Goal: Information Seeking & Learning: Learn about a topic

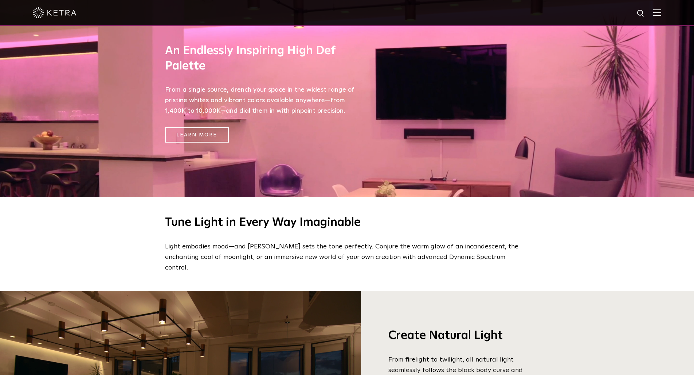
scroll to position [400, 0]
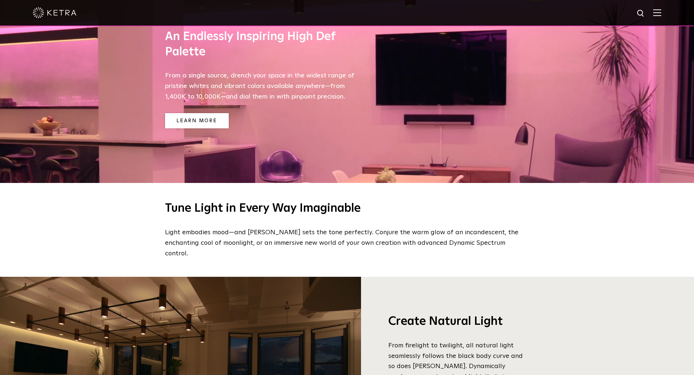
click at [194, 124] on link "Learn More" at bounding box center [197, 121] width 64 height 16
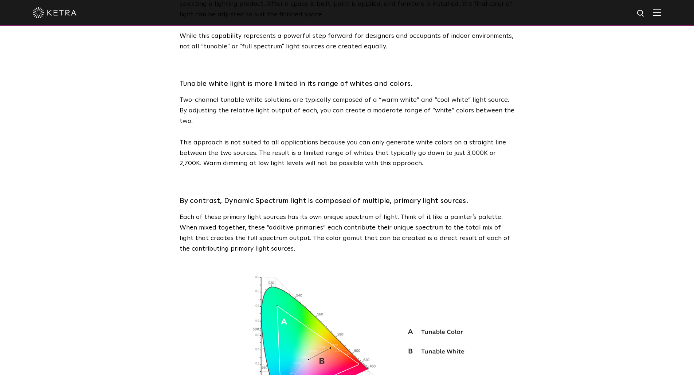
scroll to position [546, 0]
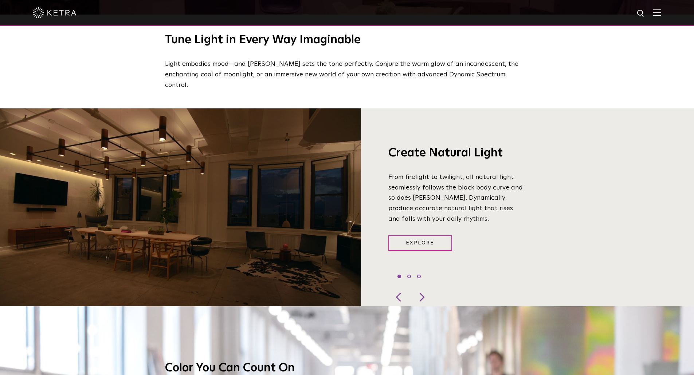
scroll to position [583, 0]
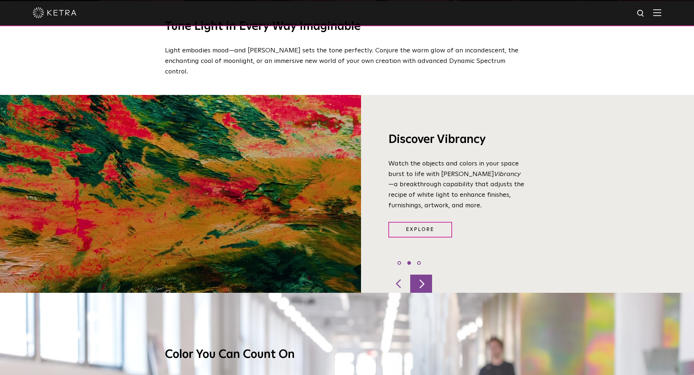
click at [421, 277] on div at bounding box center [421, 284] width 22 height 18
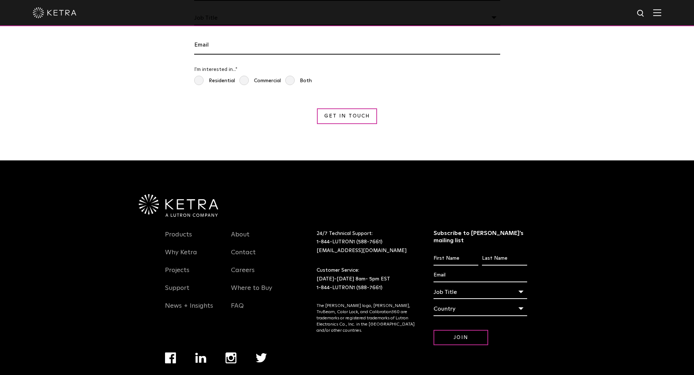
scroll to position [1373, 0]
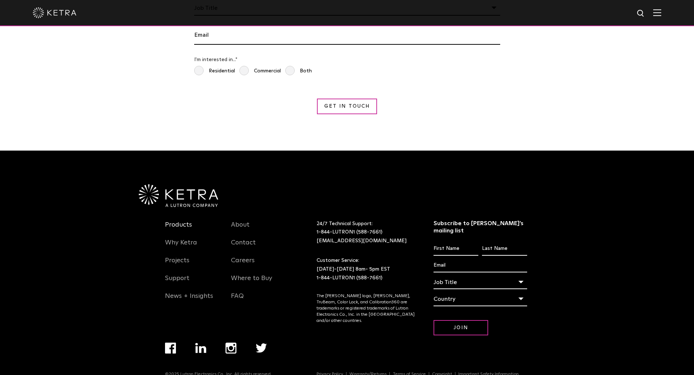
click at [177, 221] on link "Products" at bounding box center [178, 229] width 27 height 17
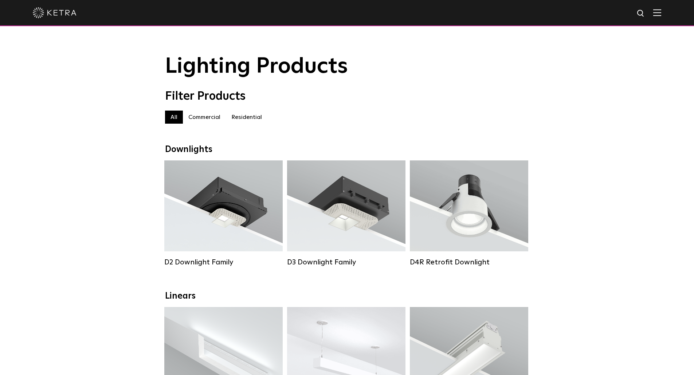
click at [63, 16] on img at bounding box center [55, 12] width 44 height 11
